Goal: Information Seeking & Learning: Find specific fact

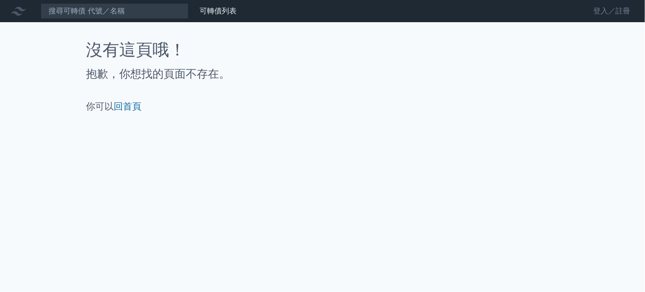
click at [604, 13] on link "登入／註冊" at bounding box center [611, 11] width 52 height 15
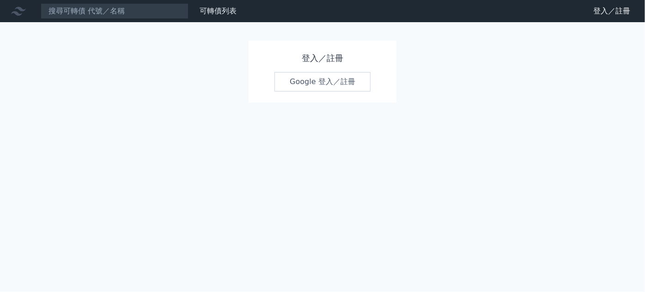
click at [351, 79] on link "Google 登入／註冊" at bounding box center [322, 81] width 96 height 19
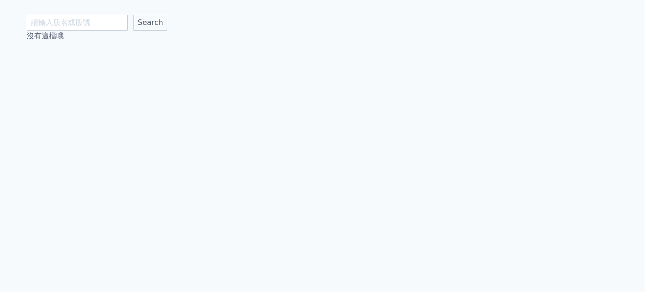
click at [106, 22] on input "text" at bounding box center [77, 23] width 101 height 16
type input "三福"
click at [133, 15] on input "Search" at bounding box center [150, 23] width 34 height 16
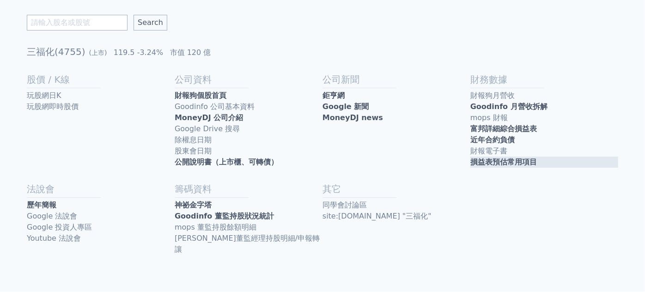
click at [505, 160] on link "損益表預估常用項目" at bounding box center [544, 162] width 148 height 11
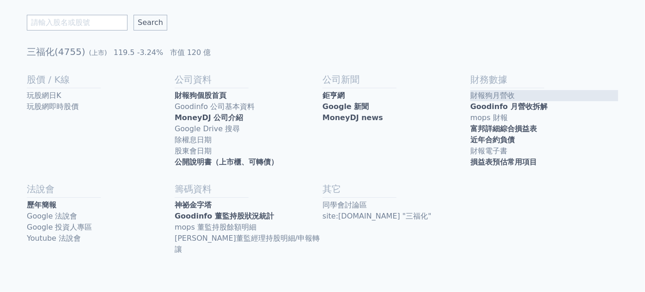
click at [490, 97] on link "財報狗月營收" at bounding box center [544, 95] width 148 height 11
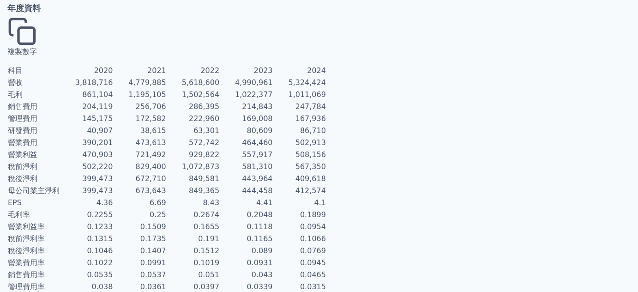
click at [33, 24] on button "複製數字" at bounding box center [22, 37] width 30 height 41
